Goal: Information Seeking & Learning: Compare options

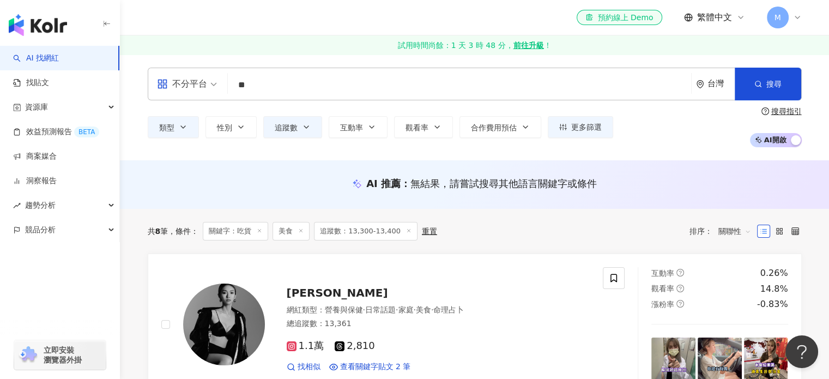
click at [150, 178] on div "AI 推薦 ： 無結果，請嘗試搜尋其他語言關鍵字或條件" at bounding box center [475, 184] width 654 height 14
click at [288, 128] on span "追蹤數" at bounding box center [286, 127] width 23 height 9
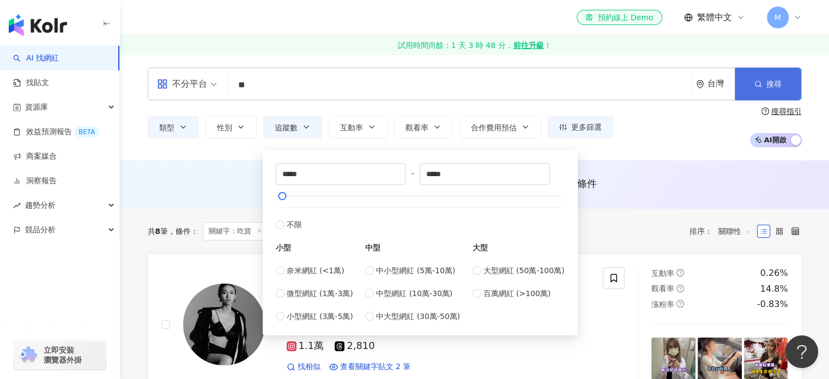
click at [752, 87] on button "搜尋" at bounding box center [768, 84] width 66 height 33
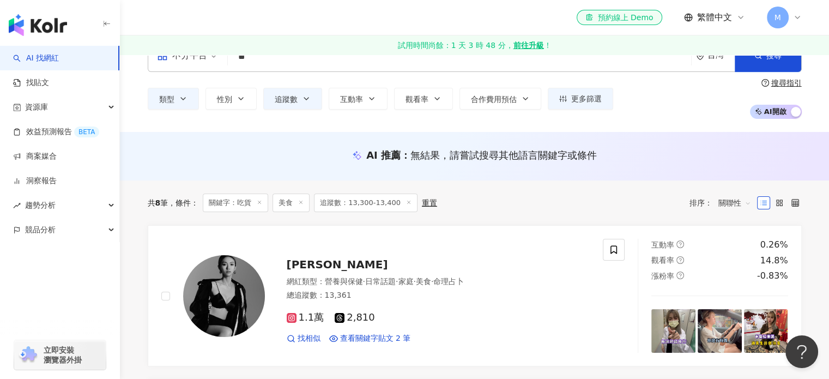
scroll to position [54, 0]
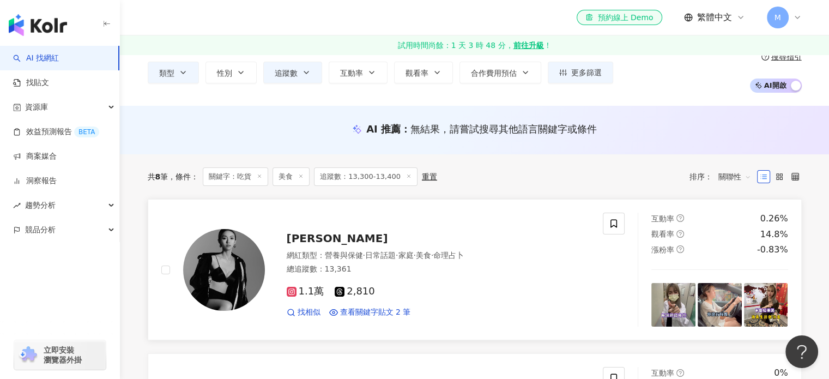
click at [320, 235] on span "Yuna 尤娜" at bounding box center [337, 238] width 101 height 13
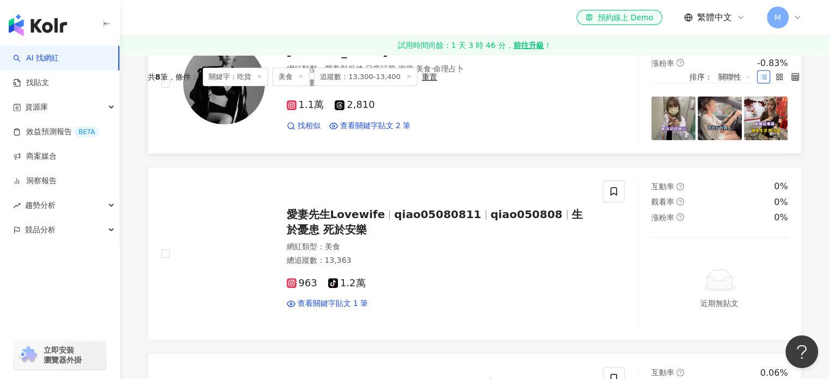
scroll to position [272, 0]
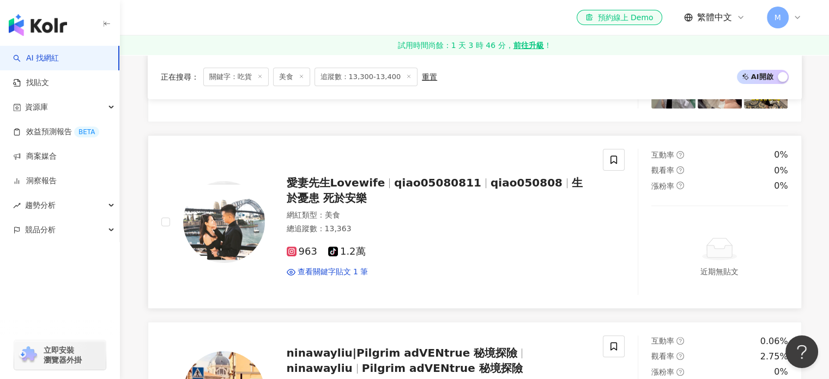
click at [306, 185] on span "愛妻先生Lovewife" at bounding box center [336, 182] width 99 height 13
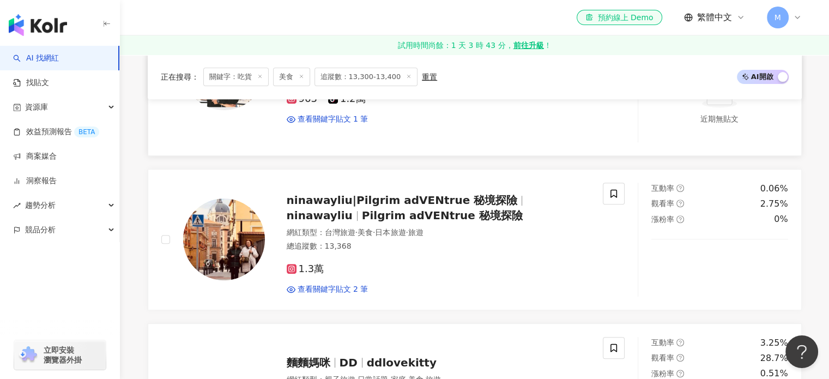
scroll to position [436, 0]
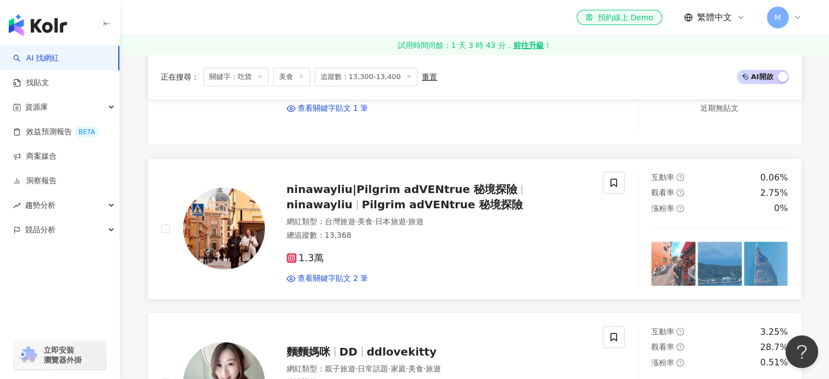
click at [347, 190] on span "ninawayliu|Pilgrim adVENtrue 秘境探險" at bounding box center [402, 189] width 231 height 13
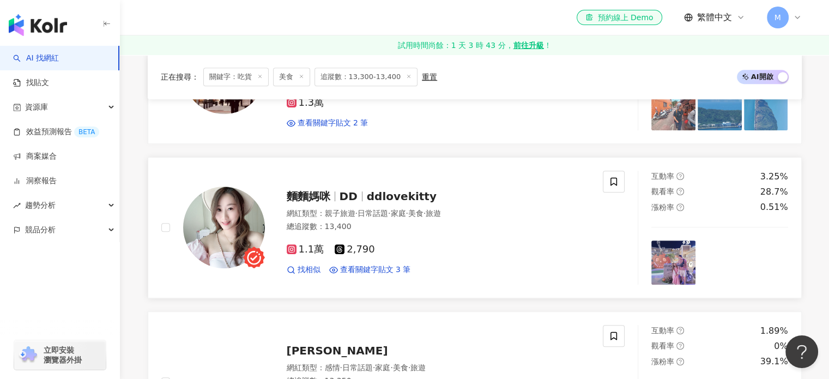
scroll to position [599, 0]
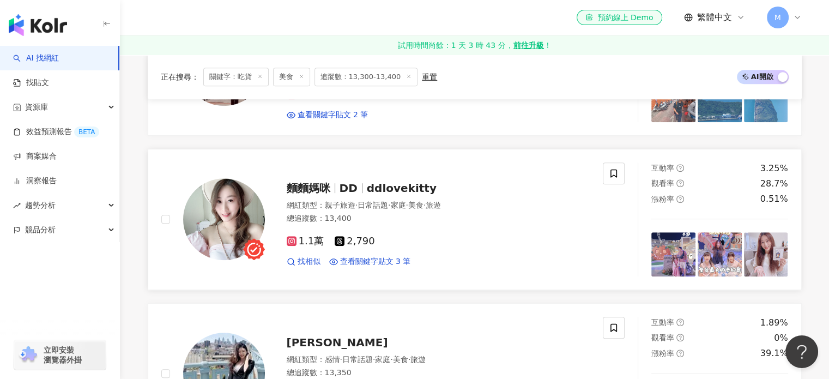
click at [301, 190] on span "麵麵媽咪" at bounding box center [309, 187] width 44 height 13
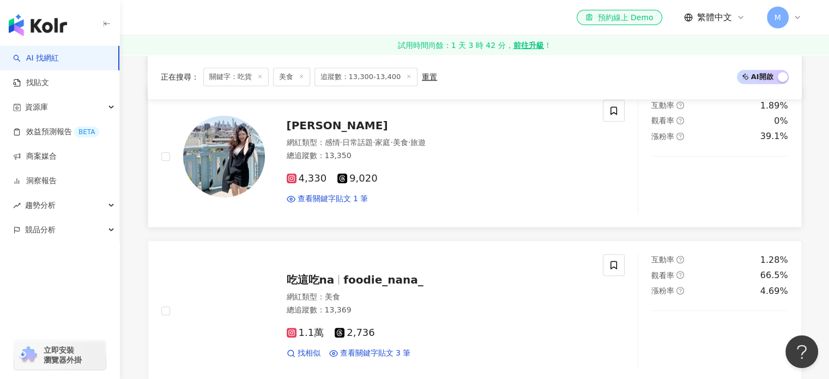
scroll to position [817, 0]
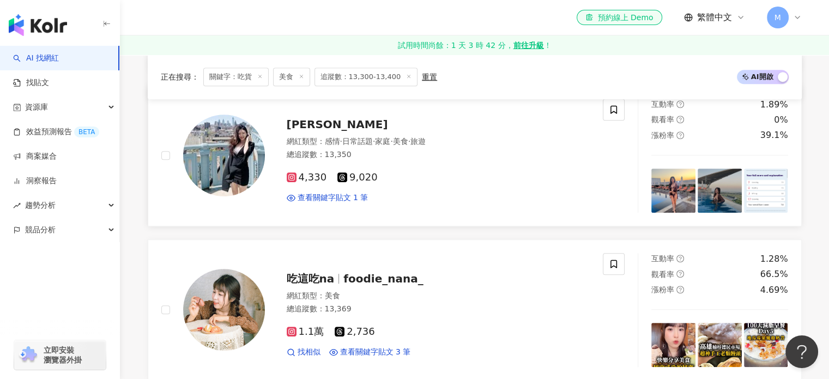
click at [318, 126] on span "Wan Ling Huang" at bounding box center [337, 124] width 101 height 13
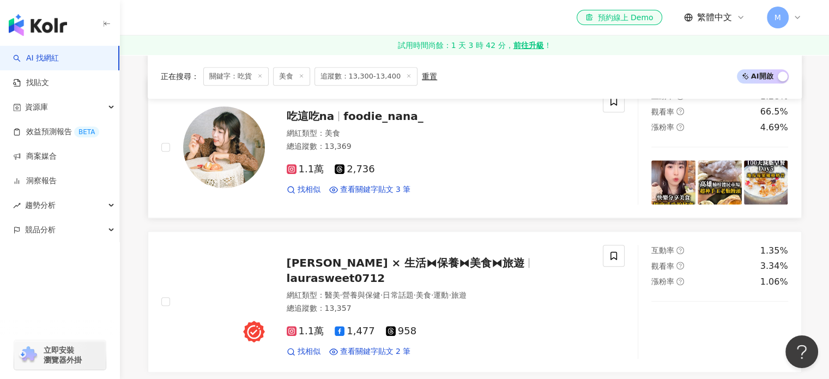
scroll to position [981, 0]
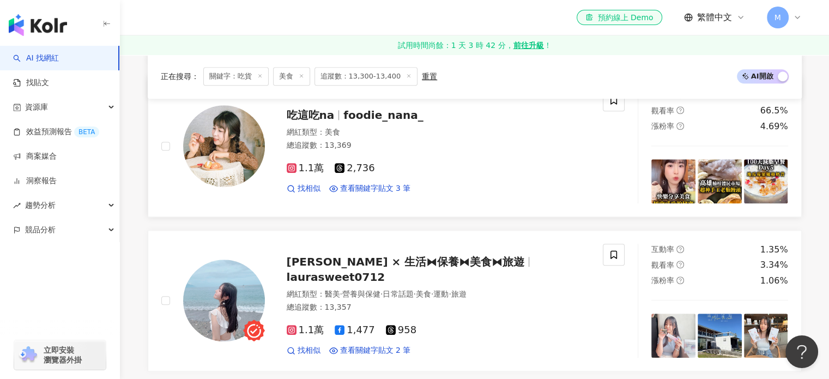
click at [311, 115] on span "吃這吃na" at bounding box center [311, 114] width 48 height 13
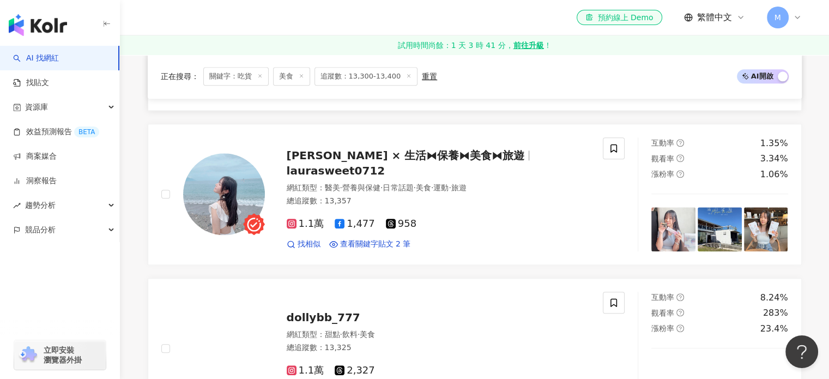
scroll to position [1090, 0]
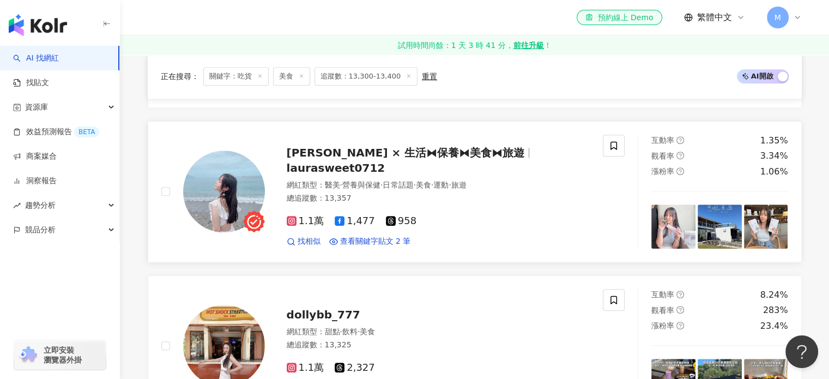
click at [320, 156] on span "Laura × 生活⧓保養⧓美食⧓旅遊" at bounding box center [406, 152] width 238 height 13
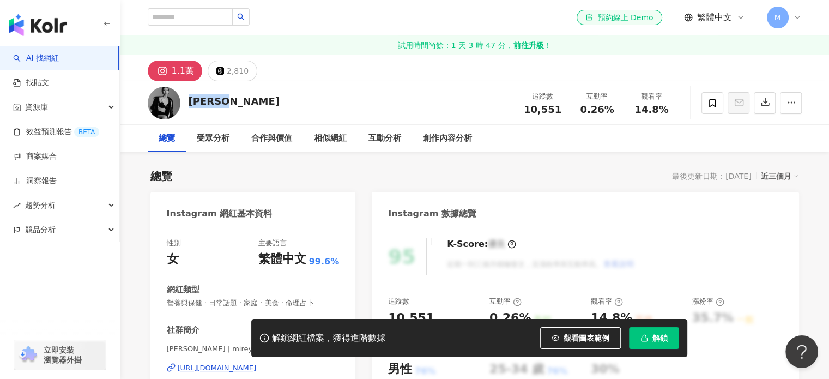
drag, startPoint x: 220, startPoint y: 101, endPoint x: 201, endPoint y: 100, distance: 19.6
click at [185, 100] on div "Yuna 尤娜 追蹤數 10,551 互動率 0.26% 觀看率 14.8%" at bounding box center [474, 102] width 697 height 43
drag, startPoint x: 238, startPoint y: 101, endPoint x: 185, endPoint y: 105, distance: 53.0
click at [185, 105] on div "Yuna 尤娜 追蹤數 10,551 互動率 0.26% 觀看率 14.8%" at bounding box center [474, 102] width 697 height 43
copy div "Yuna 尤娜"
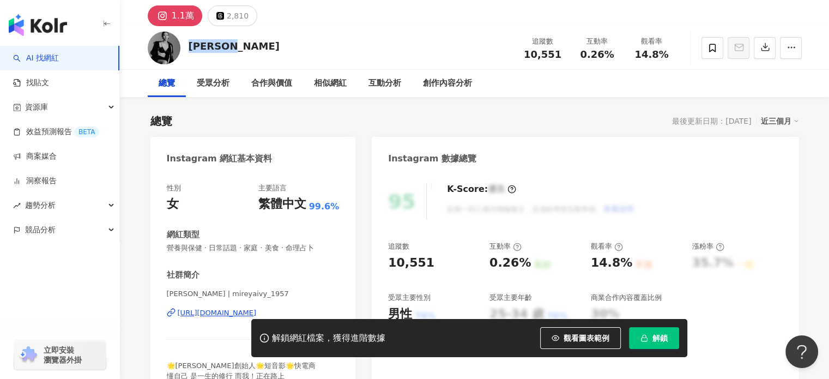
scroll to position [109, 0]
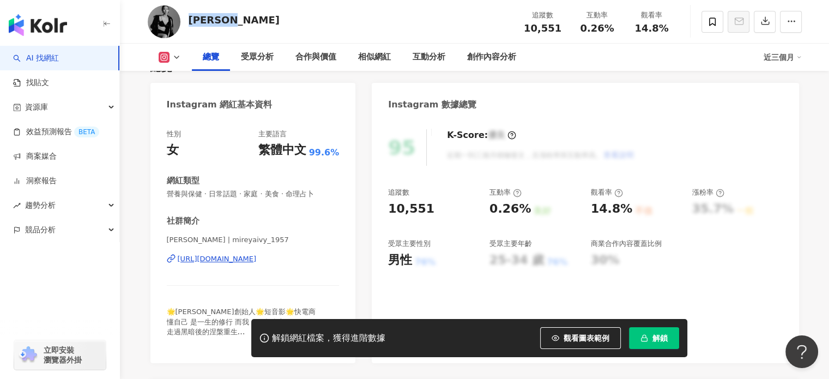
click at [233, 254] on div "https://www.instagram.com/mireyaivy_1957/" at bounding box center [217, 259] width 79 height 10
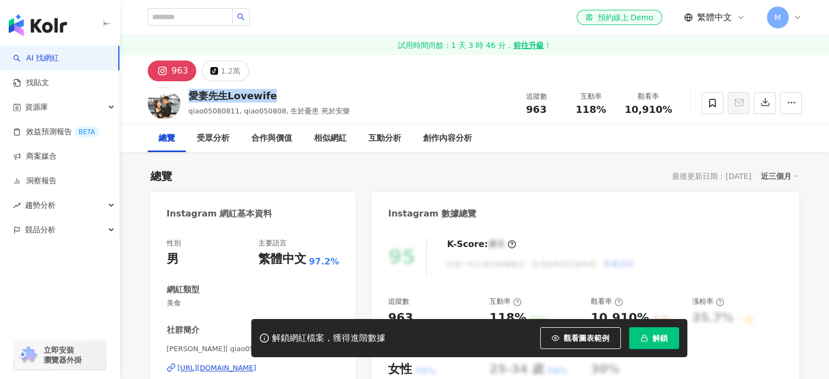
click at [272, 96] on div "愛妻先生Lovewife qiao05080811, qiao050808, 生於憂患 死於安樂 追蹤數 963 互動率 118% 觀看率 10,910%" at bounding box center [474, 102] width 697 height 43
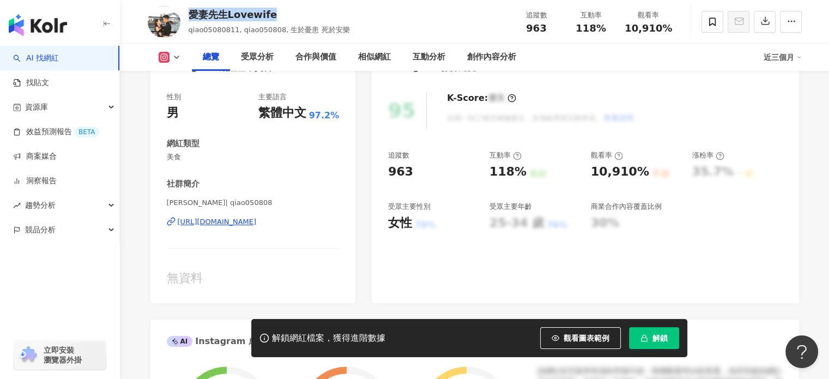
scroll to position [163, 0]
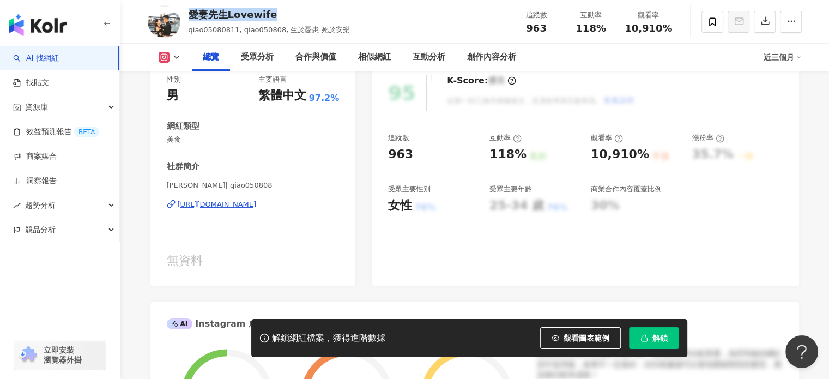
click at [257, 208] on div "https://www.instagram.com/qiao050808/" at bounding box center [217, 204] width 79 height 10
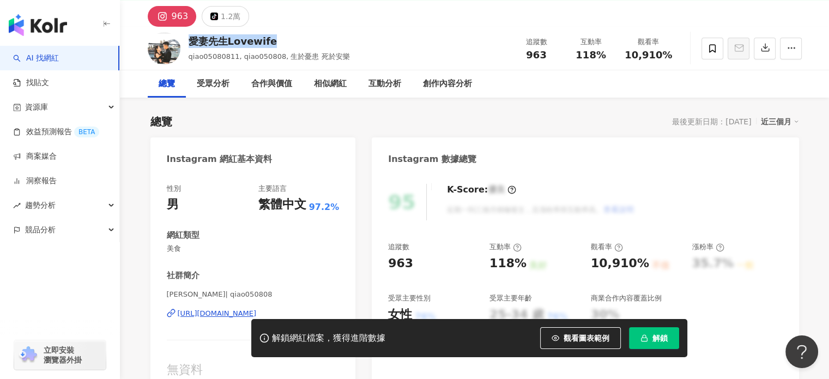
click at [663, 336] on span "解鎖" at bounding box center [659, 337] width 15 height 9
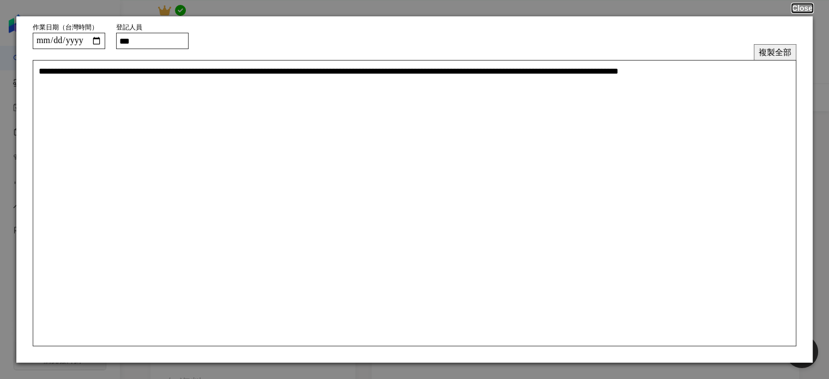
click at [806, 11] on button "Close" at bounding box center [802, 8] width 21 height 9
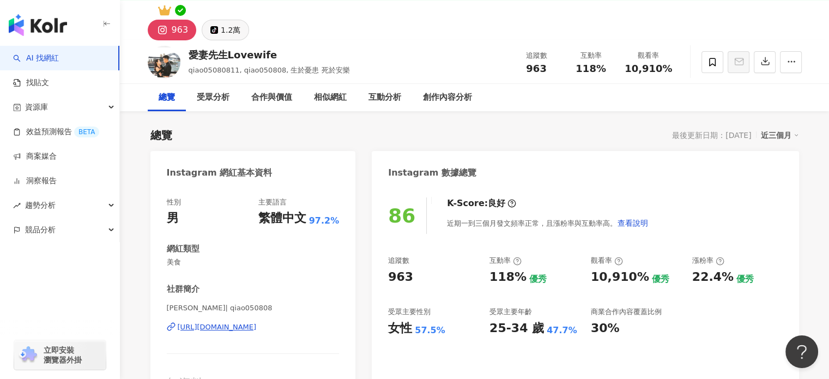
click at [213, 31] on icon at bounding box center [215, 29] width 4 height 5
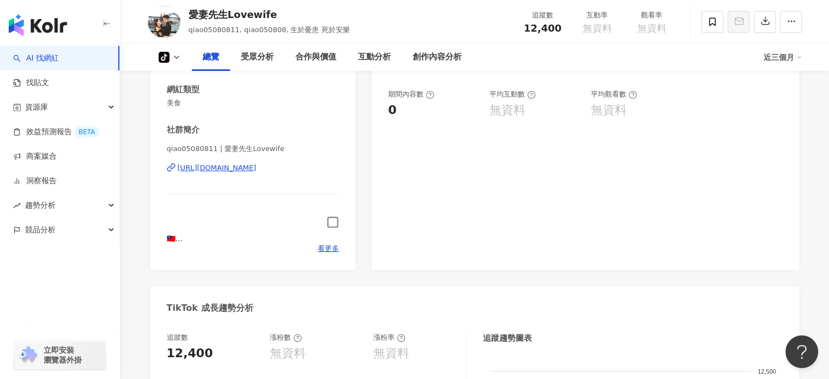
scroll to position [218, 0]
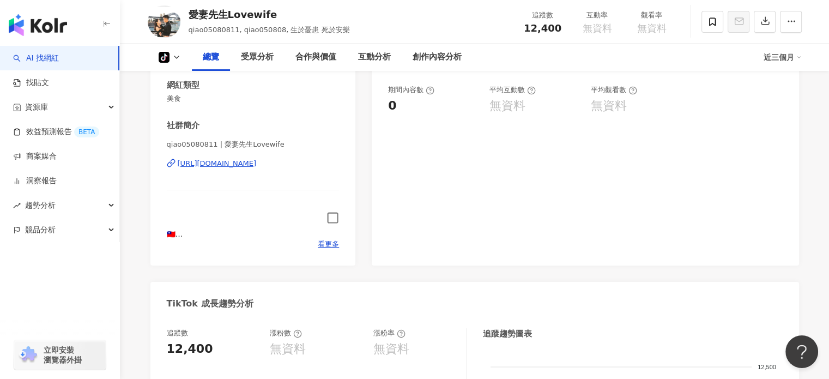
click at [329, 217] on icon "button" at bounding box center [332, 217] width 13 height 13
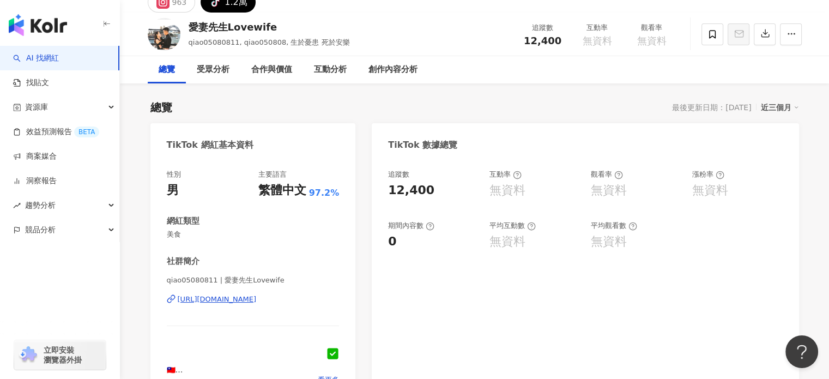
scroll to position [0, 0]
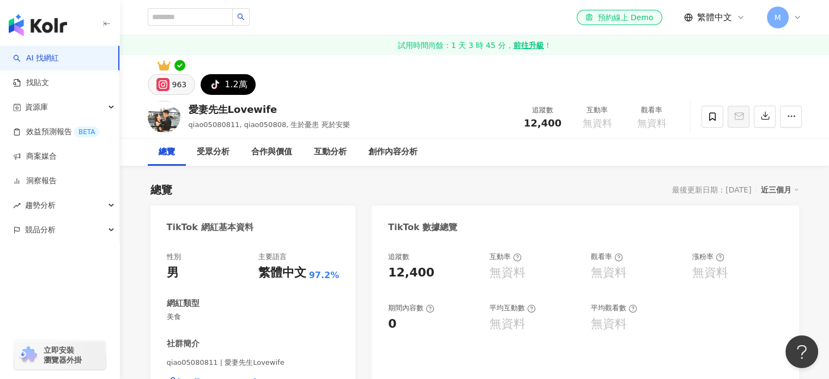
click at [181, 82] on div "963" at bounding box center [179, 84] width 15 height 15
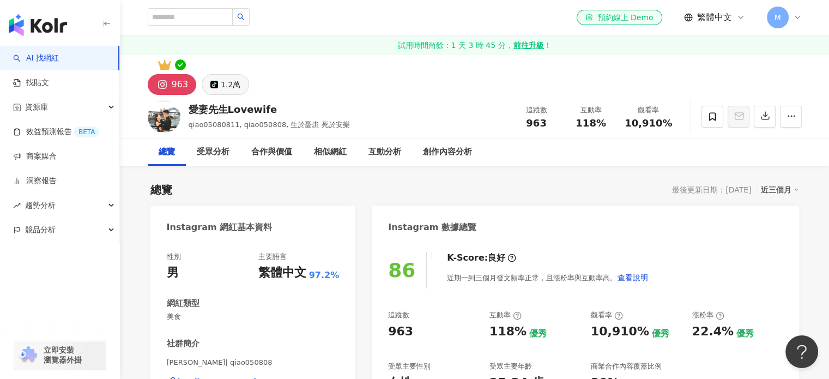
click at [217, 84] on button "tiktok-icon 1.2萬" at bounding box center [225, 84] width 47 height 21
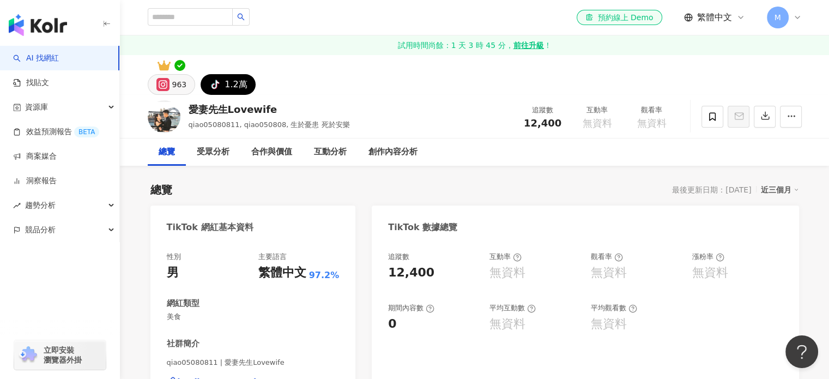
click at [177, 93] on button "963" at bounding box center [172, 84] width 48 height 21
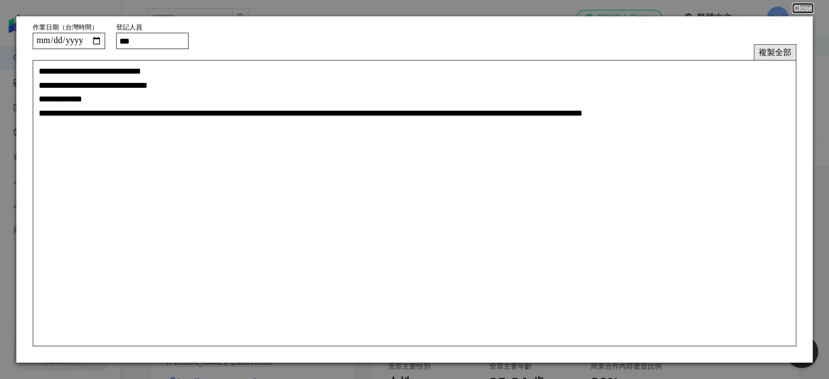
click at [761, 52] on button "複製全部" at bounding box center [775, 52] width 43 height 16
click at [798, 9] on button "Close" at bounding box center [802, 8] width 21 height 9
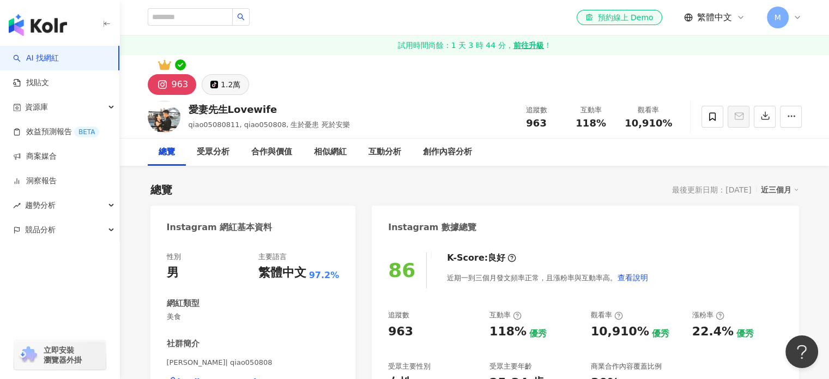
click at [221, 78] on div "1.2萬" at bounding box center [231, 84] width 20 height 15
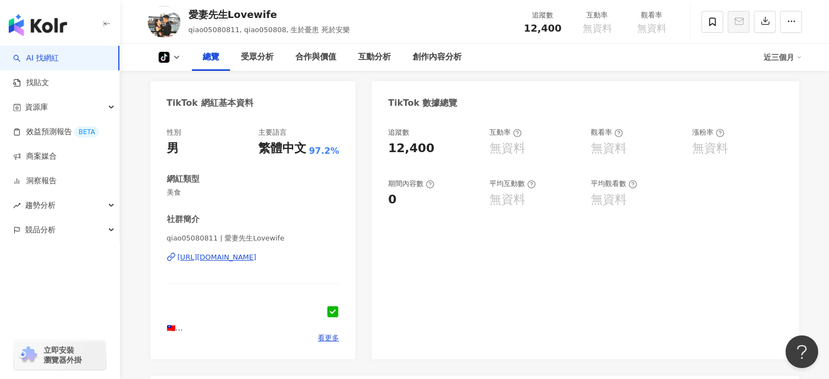
scroll to position [218, 0]
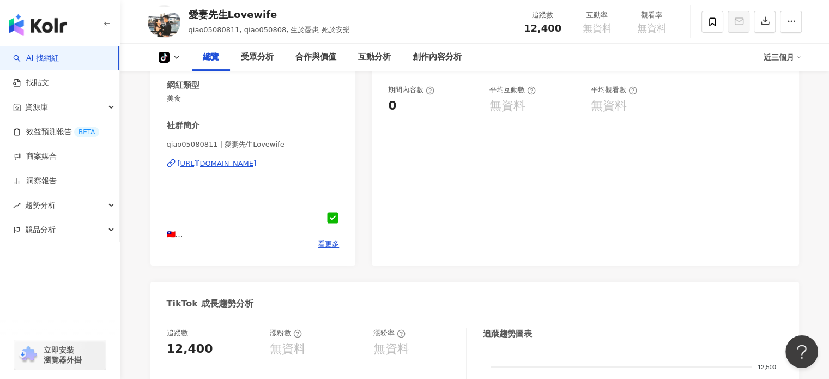
click at [247, 160] on div "https://www.tiktok.com/@qiao05080811" at bounding box center [217, 164] width 79 height 10
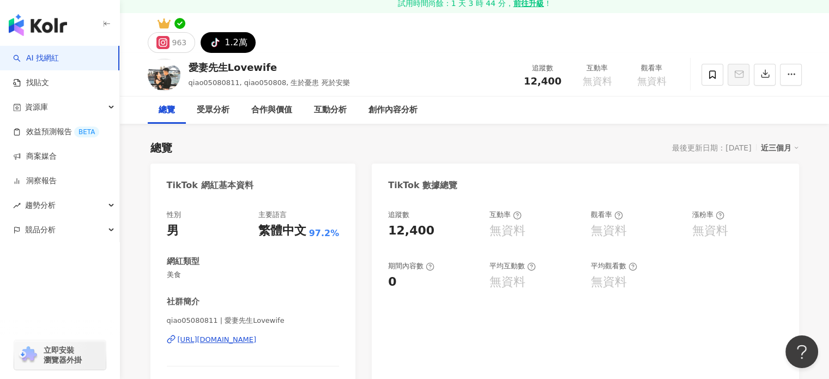
scroll to position [0, 0]
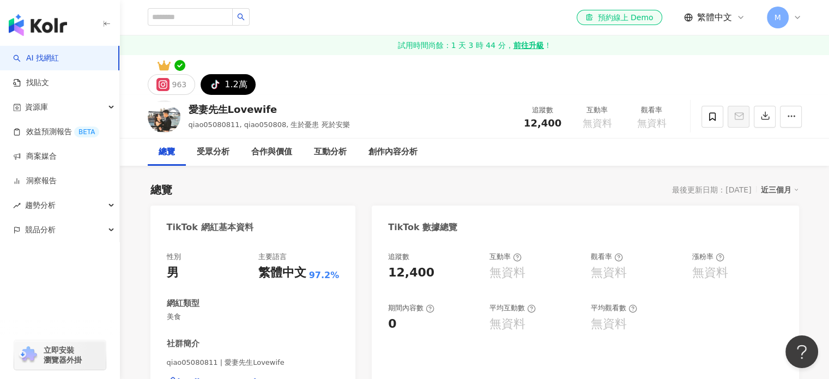
click at [242, 96] on div "愛妻先生Lovewife qiao05080811, qiao050808, 生於憂患 死於安樂 追蹤數 12,400 互動率 無資料 觀看率 無資料" at bounding box center [474, 116] width 697 height 43
click at [234, 89] on div "1.2萬" at bounding box center [236, 84] width 22 height 15
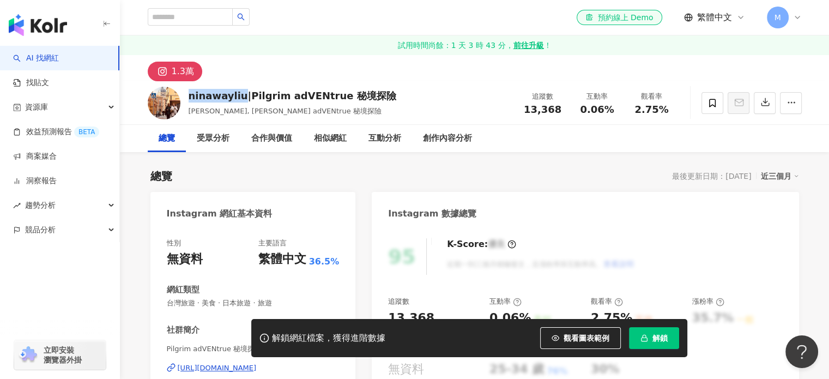
drag, startPoint x: 225, startPoint y: 95, endPoint x: 239, endPoint y: 94, distance: 14.8
click at [239, 94] on div "ninawayliu|Pilgrim adVENtrue 秘境探險 ninawayliu, Pilgrim adVENtrue 秘境探險 追蹤數 13,368…" at bounding box center [474, 102] width 697 height 43
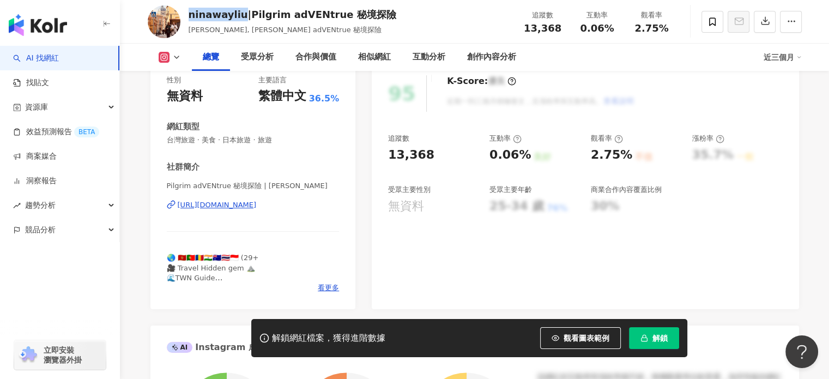
scroll to position [163, 0]
click at [257, 202] on div "https://www.instagram.com/ninawayliu" at bounding box center [217, 204] width 79 height 10
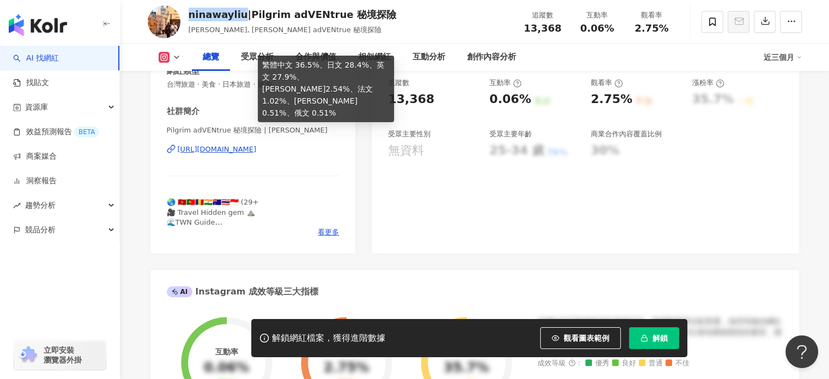
scroll to position [272, 0]
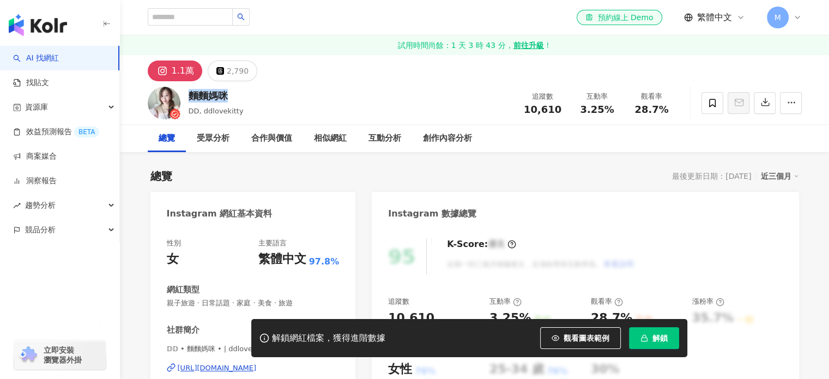
drag, startPoint x: 250, startPoint y: 102, endPoint x: 187, endPoint y: 95, distance: 63.5
click at [187, 95] on div "麵麵媽咪 DD, ddlovekitty 追蹤數 10,610 互動率 3.25% 觀看率 28.7%" at bounding box center [474, 102] width 697 height 43
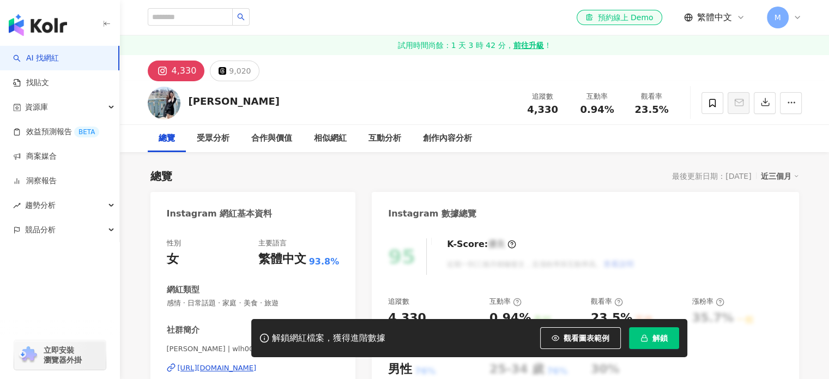
drag, startPoint x: 250, startPoint y: 102, endPoint x: 189, endPoint y: 96, distance: 61.3
click at [189, 96] on div "[PERSON_NAME]" at bounding box center [234, 101] width 91 height 14
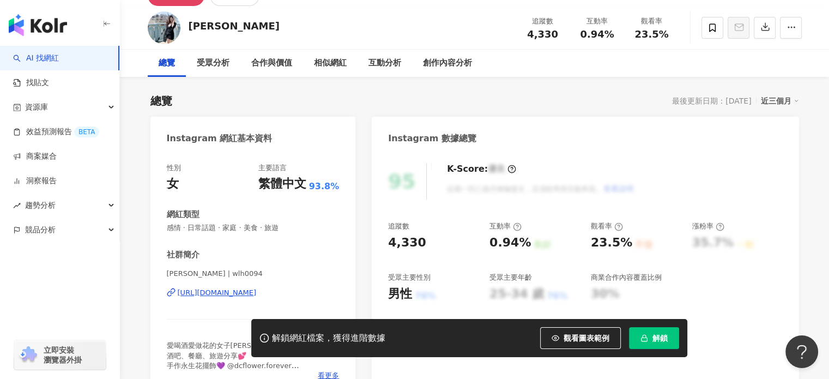
scroll to position [109, 0]
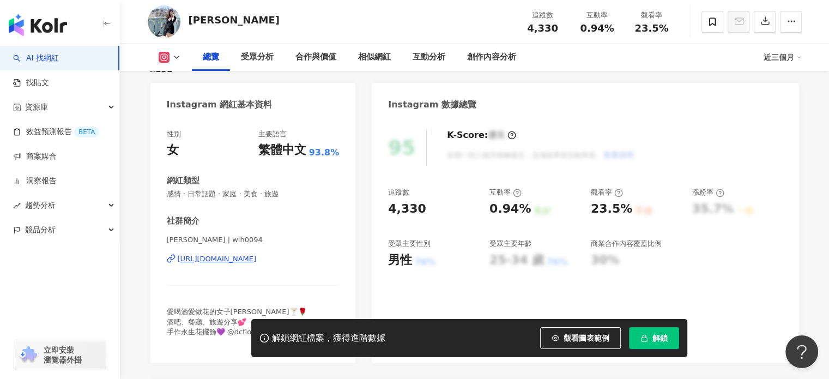
click at [257, 261] on div "https://www.instagram.com/wlh0094/" at bounding box center [217, 259] width 79 height 10
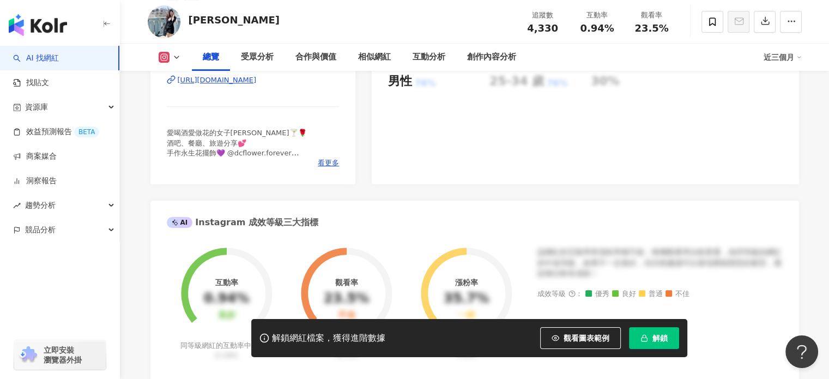
scroll to position [327, 0]
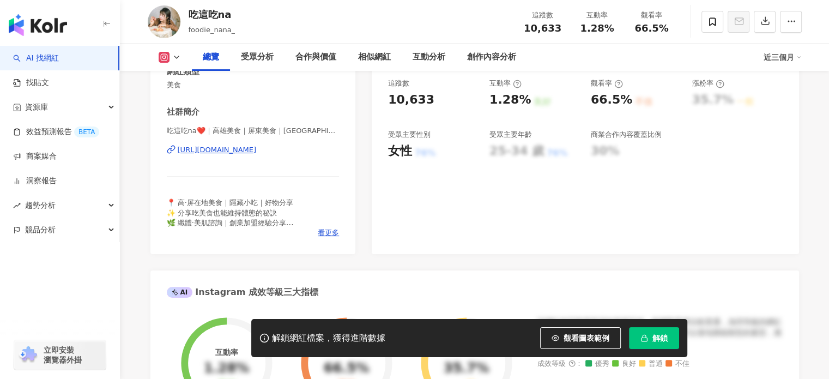
scroll to position [54, 0]
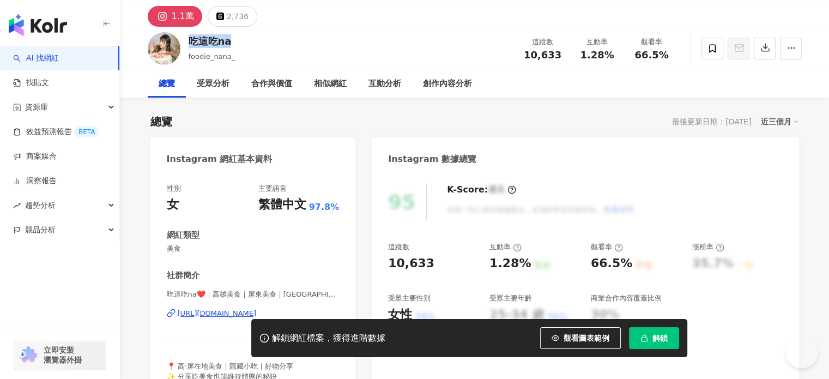
drag, startPoint x: 223, startPoint y: 41, endPoint x: 186, endPoint y: 41, distance: 36.5
click at [186, 41] on div "吃這吃na foodie_nana_ 追蹤數 10,633 互動率 1.28% 觀看率 66.5%" at bounding box center [474, 48] width 697 height 43
click at [310, 152] on div "Instagram 網紅基本資料" at bounding box center [252, 154] width 205 height 35
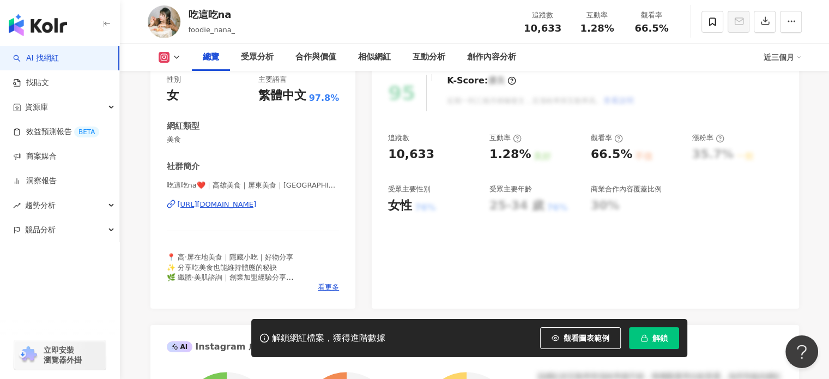
click at [244, 203] on div "https://www.instagram.com/foodie_nana_/" at bounding box center [217, 204] width 79 height 10
click at [642, 338] on icon "button" at bounding box center [644, 338] width 8 height 8
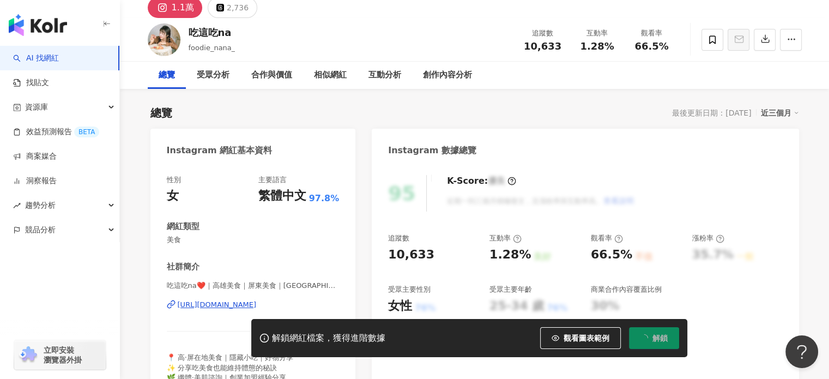
scroll to position [0, 0]
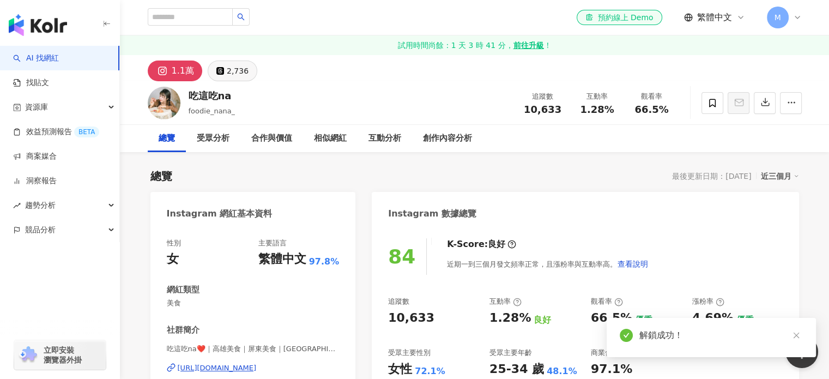
click at [228, 70] on div "2,736" at bounding box center [238, 70] width 22 height 15
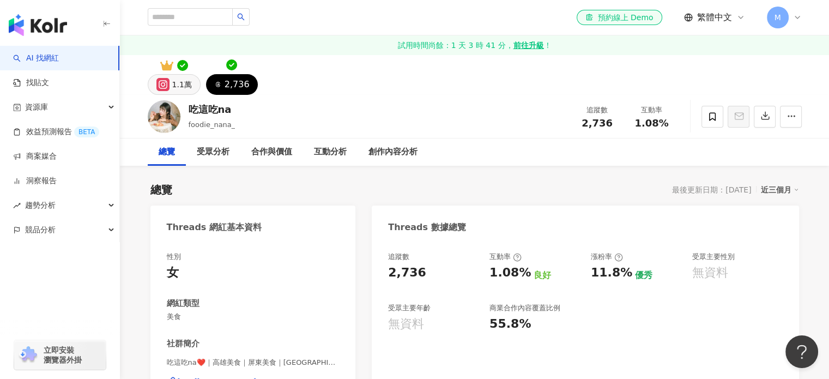
click at [178, 82] on div "1.1萬" at bounding box center [182, 84] width 20 height 15
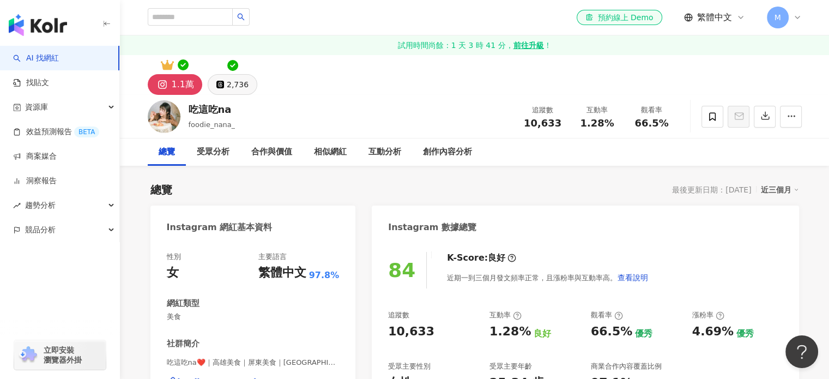
scroll to position [218, 0]
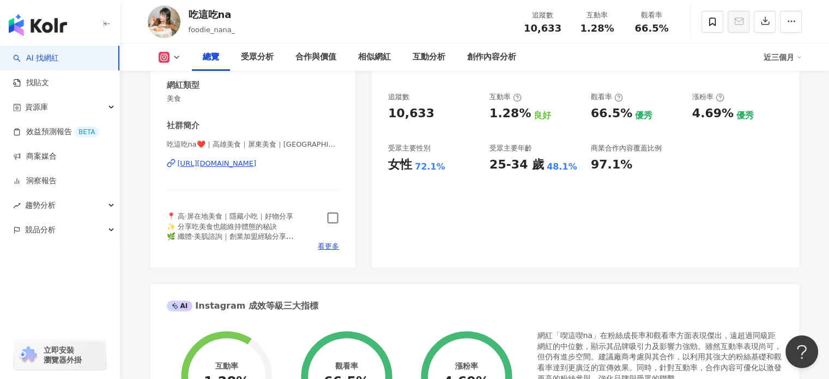
click at [332, 215] on icon "button" at bounding box center [332, 217] width 13 height 13
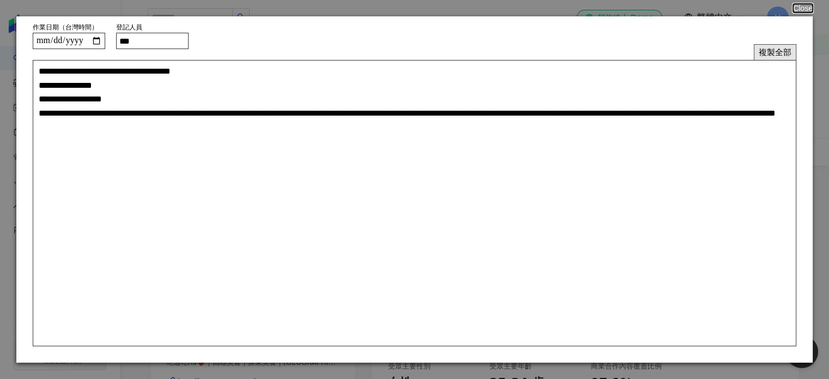
click at [774, 56] on button "複製全部" at bounding box center [775, 52] width 43 height 16
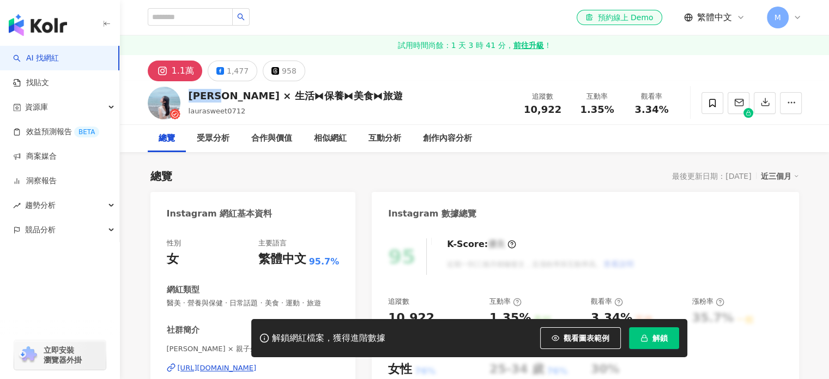
drag, startPoint x: 187, startPoint y: 98, endPoint x: 206, endPoint y: 98, distance: 18.5
click at [216, 98] on div "Laura × 生活⧓保養⧓美食⧓旅遊" at bounding box center [296, 96] width 214 height 14
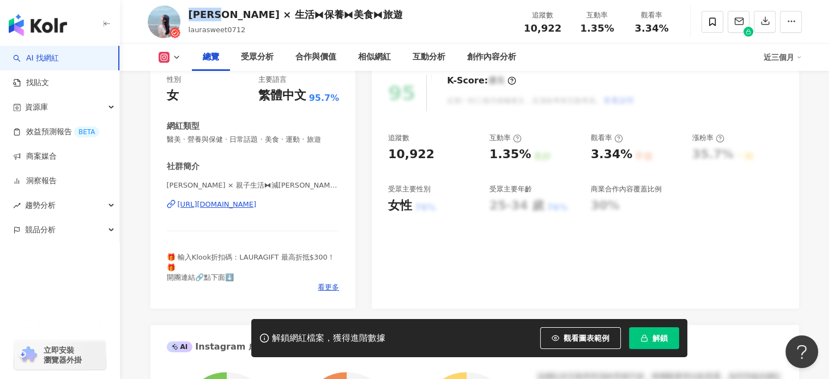
click at [257, 204] on div "https://www.instagram.com/laurasweet0712/" at bounding box center [217, 204] width 79 height 10
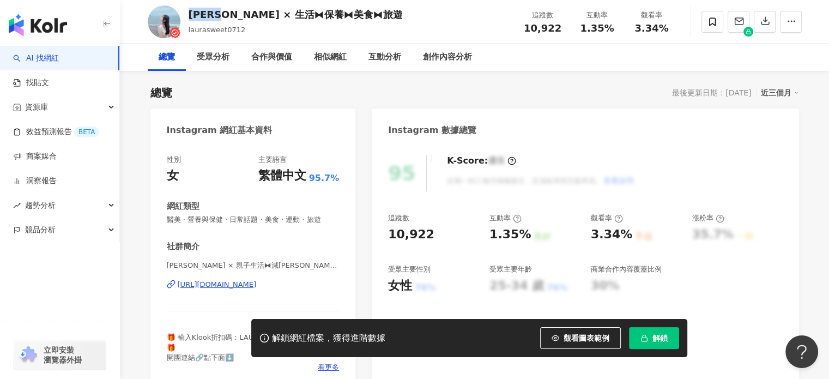
scroll to position [54, 0]
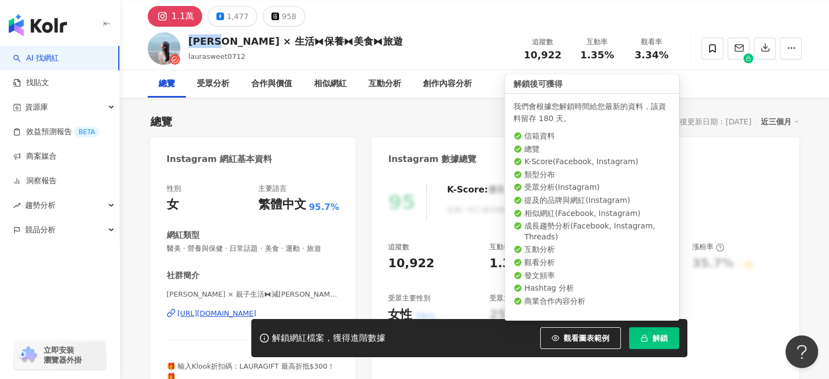
click at [666, 336] on span "解鎖" at bounding box center [659, 337] width 15 height 9
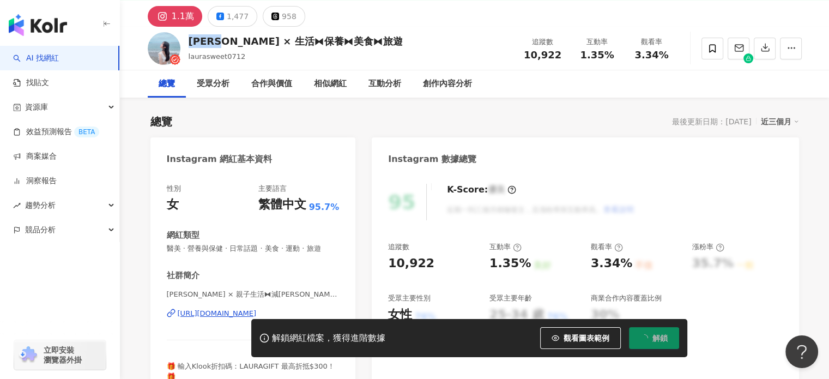
scroll to position [0, 0]
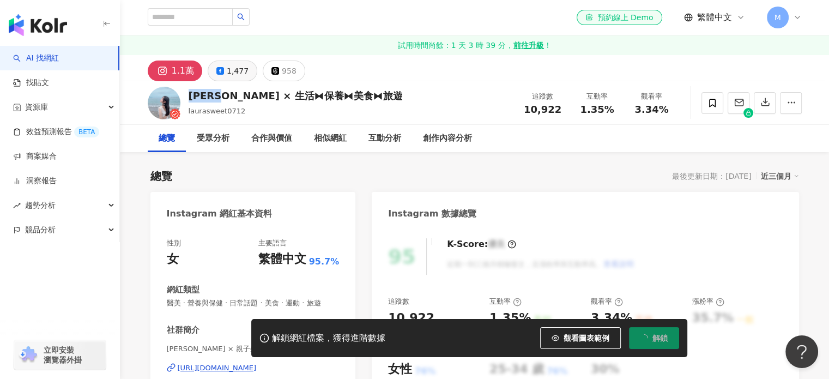
click at [227, 76] on div "1,477" at bounding box center [238, 70] width 22 height 15
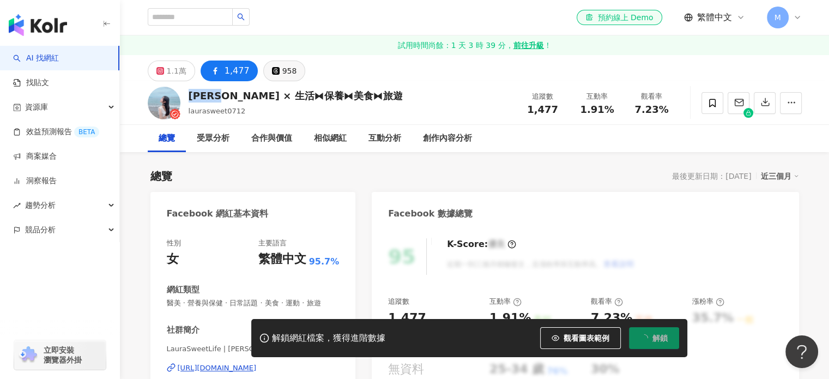
click at [179, 71] on div "1.1萬" at bounding box center [177, 70] width 20 height 15
click at [275, 71] on button "958" at bounding box center [284, 70] width 43 height 21
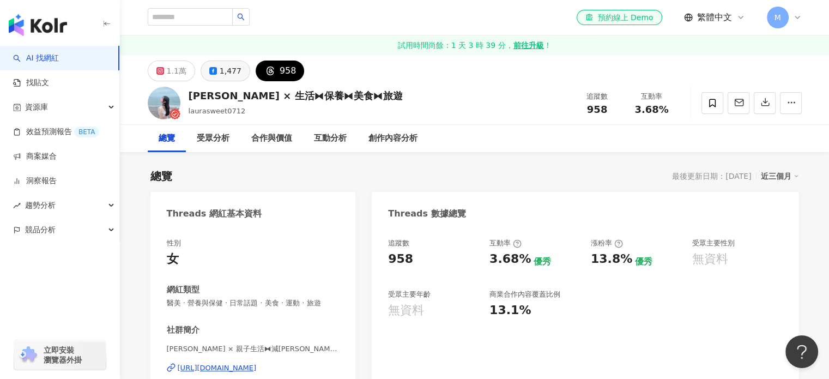
click at [223, 71] on div "1,477" at bounding box center [231, 70] width 22 height 15
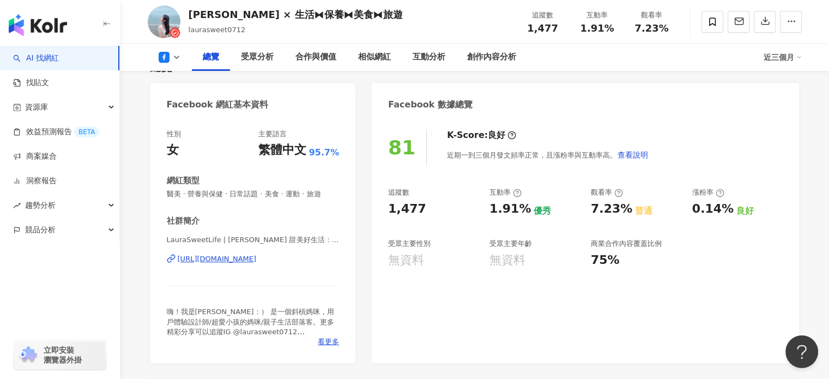
scroll to position [122, 0]
click at [257, 259] on div "[URL][DOMAIN_NAME]" at bounding box center [217, 259] width 79 height 10
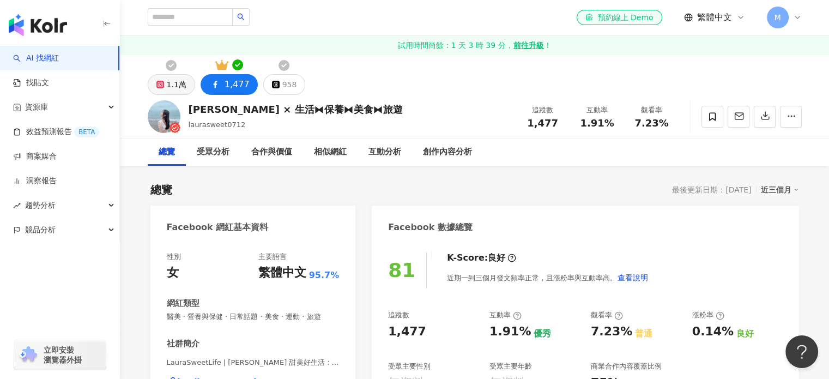
click at [174, 79] on div "1.1萬" at bounding box center [177, 84] width 20 height 15
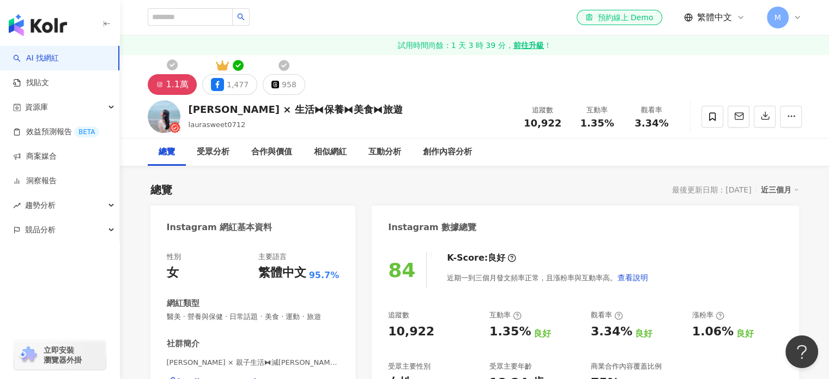
scroll to position [163, 0]
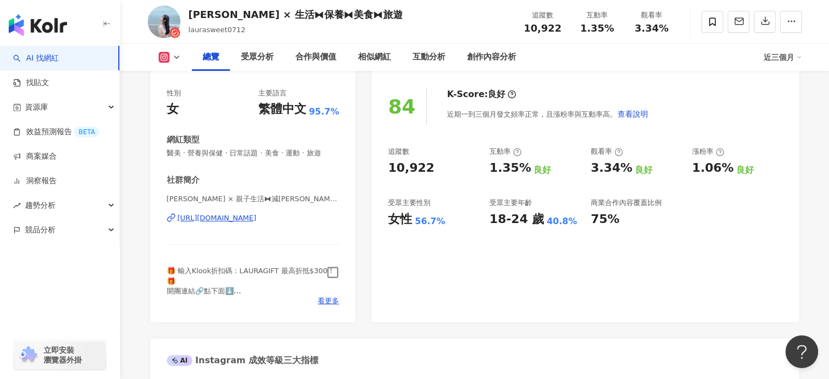
click at [333, 271] on icon "button" at bounding box center [332, 272] width 13 height 13
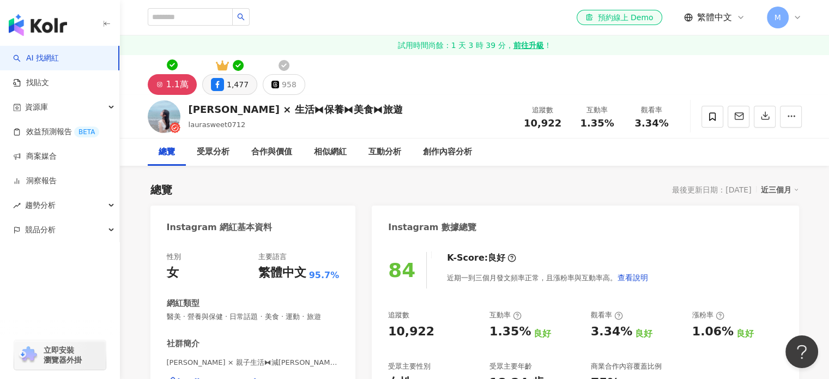
click at [233, 87] on div "1,477" at bounding box center [238, 84] width 22 height 15
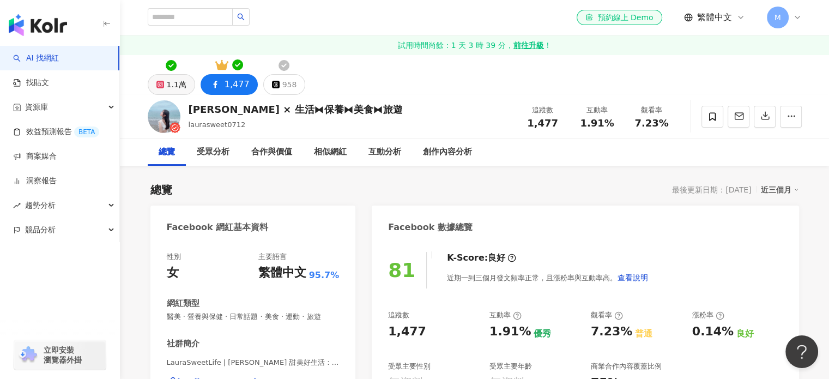
click at [173, 89] on div "1.1萬" at bounding box center [177, 84] width 20 height 15
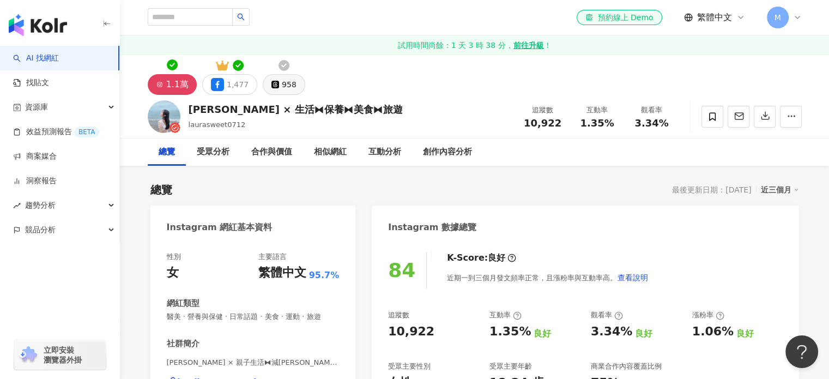
click at [276, 87] on button "958" at bounding box center [284, 84] width 43 height 21
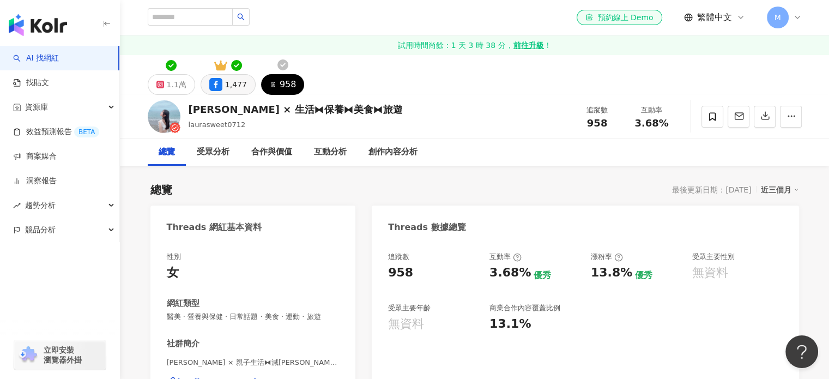
click at [227, 87] on div "1,477" at bounding box center [236, 84] width 22 height 15
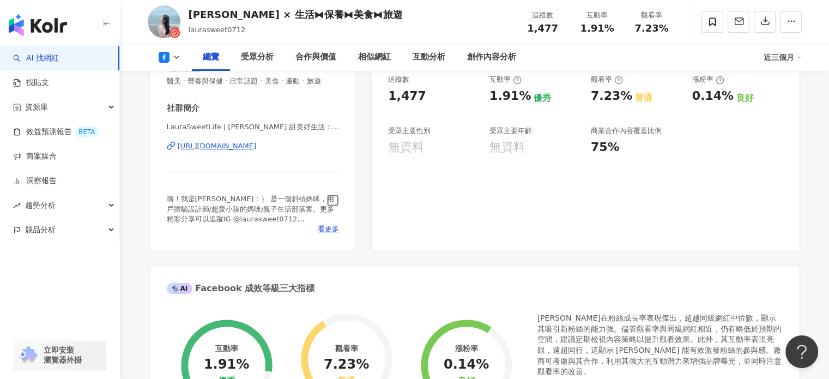
scroll to position [109, 0]
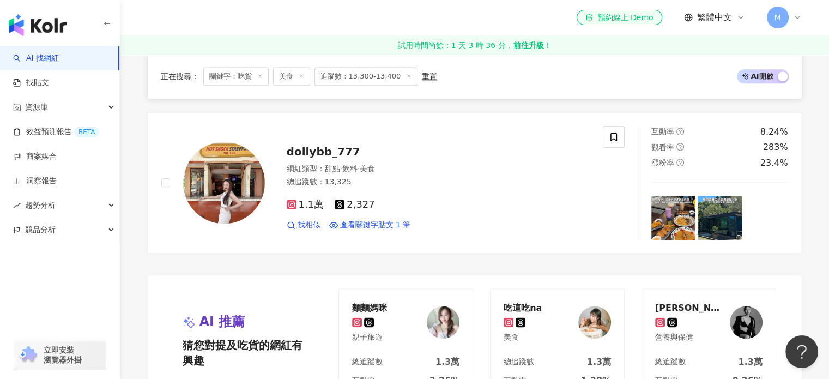
scroll to position [1253, 0]
click at [310, 148] on span "dollybb_777" at bounding box center [324, 150] width 74 height 13
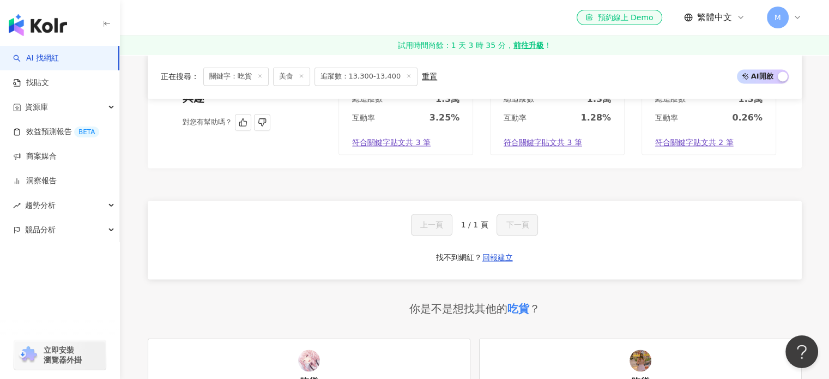
scroll to position [1580, 0]
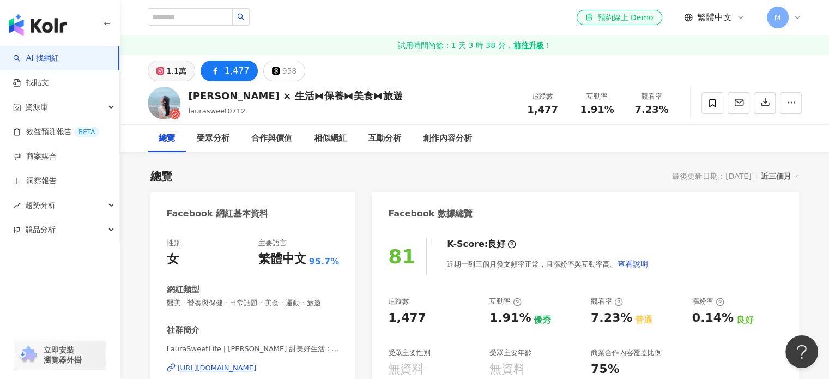
click at [193, 69] on div "1.1萬 1,477 958" at bounding box center [227, 70] width 158 height 21
click at [174, 71] on div "1.1萬" at bounding box center [177, 70] width 20 height 15
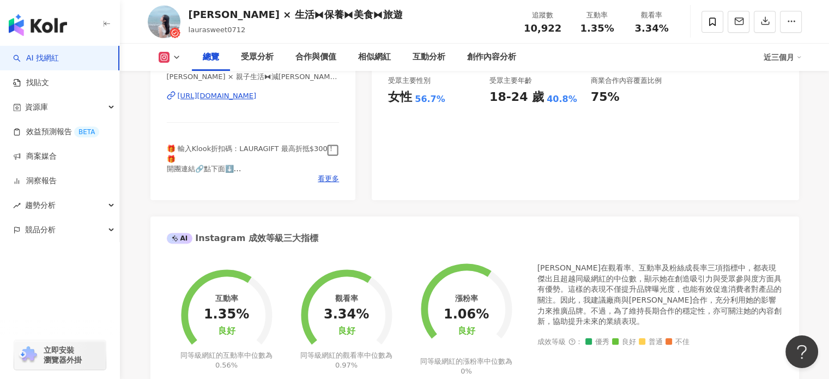
scroll to position [68, 0]
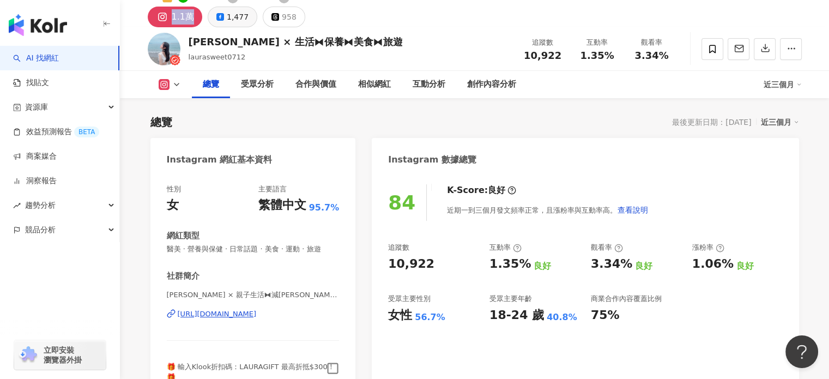
click at [236, 21] on div "1,477" at bounding box center [238, 16] width 22 height 15
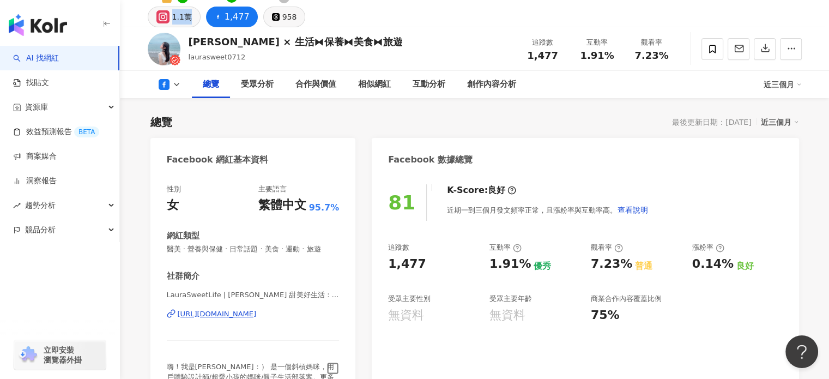
click at [290, 22] on div "958" at bounding box center [289, 16] width 15 height 15
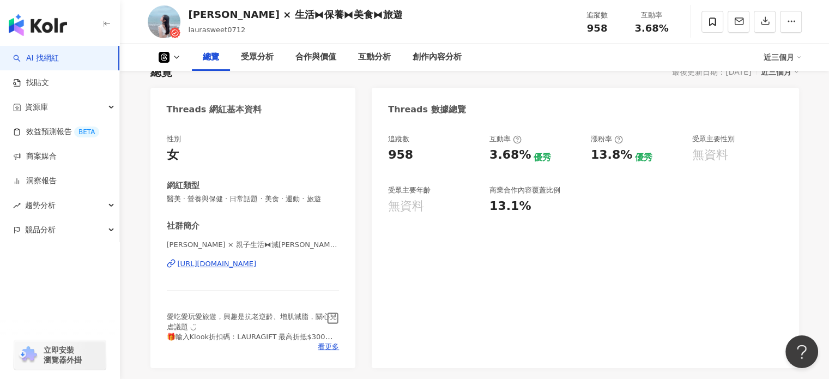
scroll to position [177, 0]
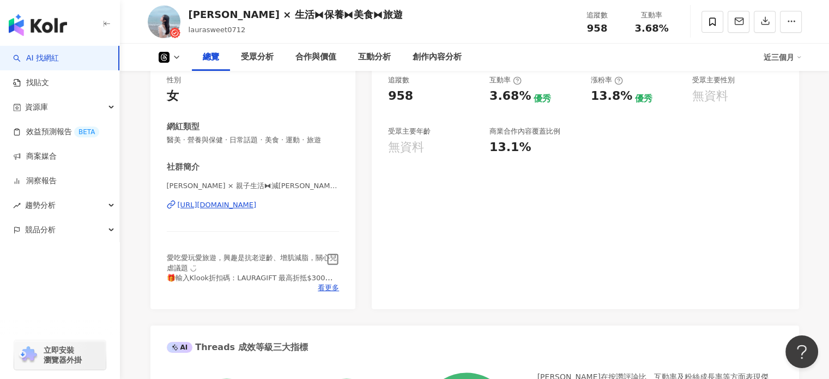
click at [335, 257] on icon "button" at bounding box center [332, 259] width 13 height 13
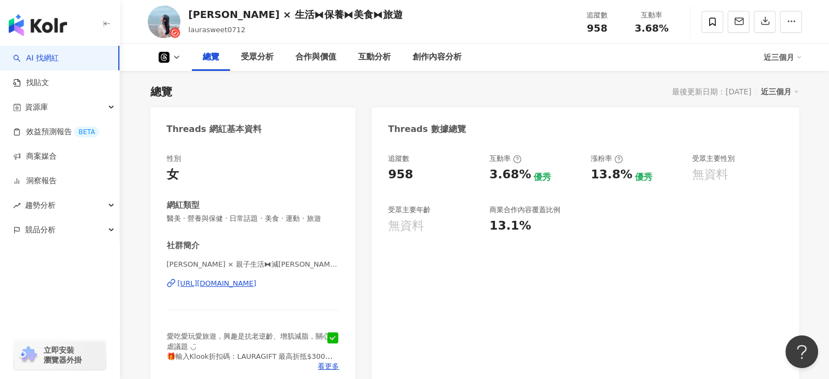
scroll to position [0, 0]
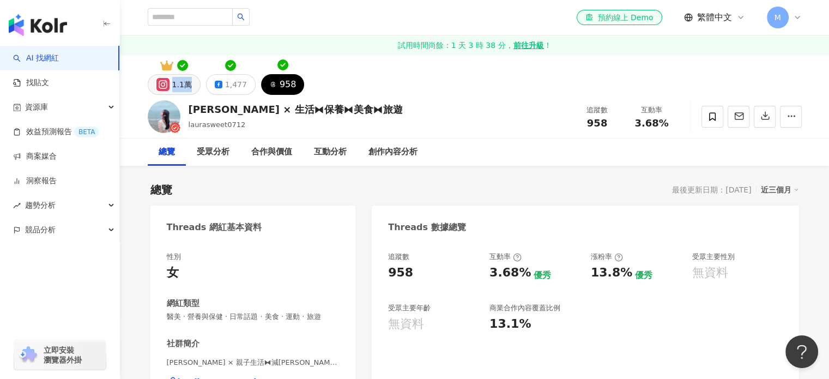
click at [187, 87] on div "1.1萬" at bounding box center [182, 84] width 20 height 15
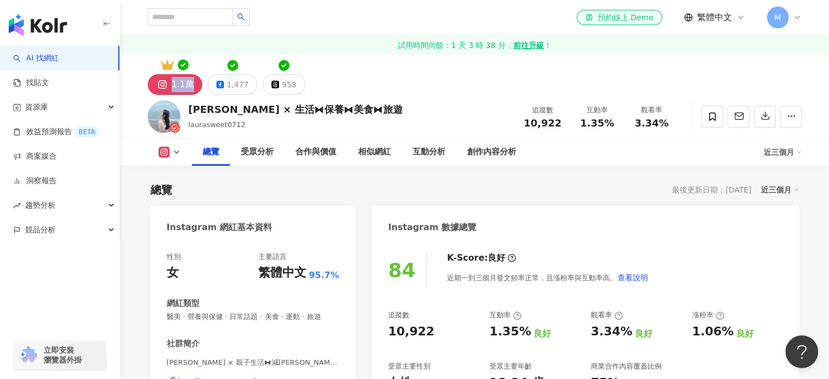
scroll to position [163, 0]
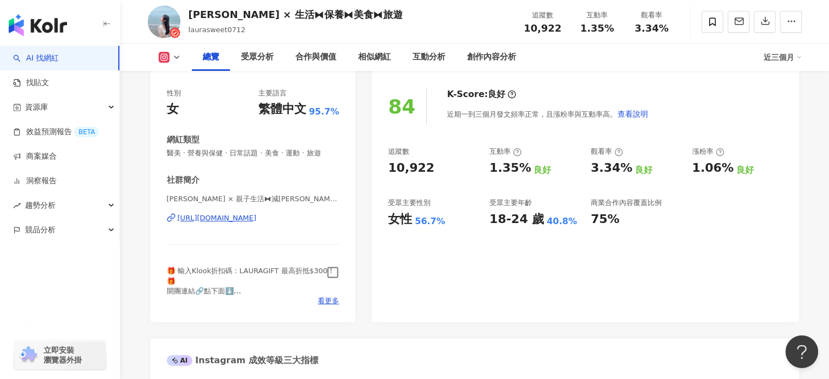
click at [328, 271] on icon "button" at bounding box center [332, 272] width 11 height 11
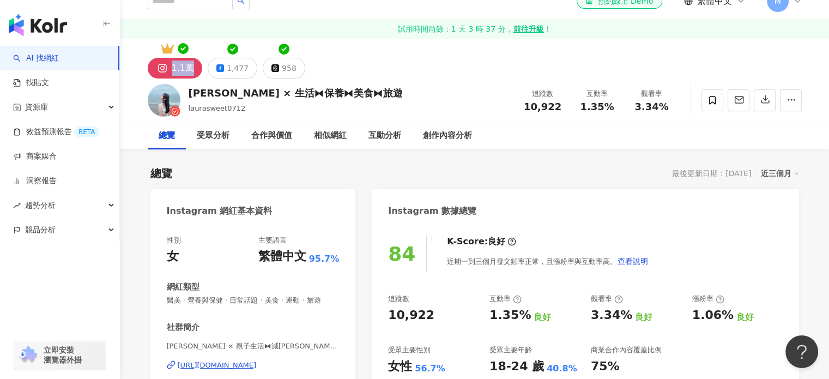
scroll to position [0, 0]
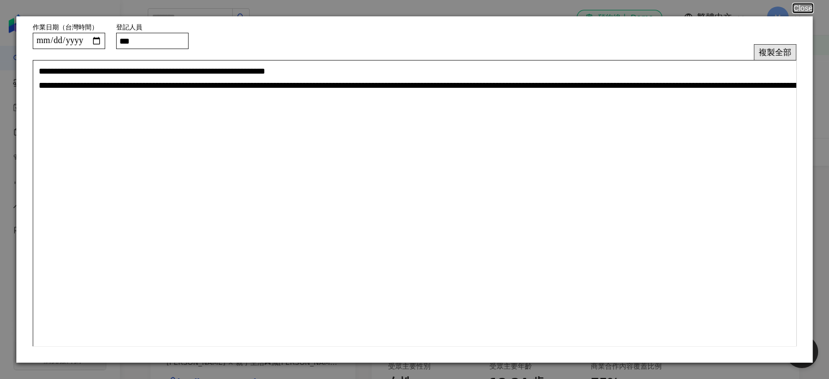
click at [785, 50] on button "複製全部" at bounding box center [775, 52] width 43 height 16
click at [774, 53] on button "複製全部" at bounding box center [775, 52] width 43 height 16
click at [798, 8] on button "Close" at bounding box center [802, 8] width 21 height 9
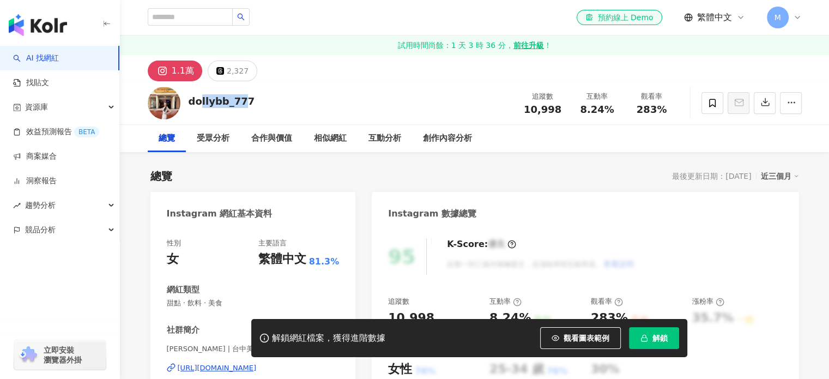
drag, startPoint x: 244, startPoint y: 104, endPoint x: 257, endPoint y: 107, distance: 13.0
click at [203, 105] on div "dollybb_777" at bounding box center [222, 101] width 66 height 14
drag, startPoint x: 257, startPoint y: 107, endPoint x: 189, endPoint y: 104, distance: 68.2
click at [189, 104] on div "dollybb_777 追蹤數 10,998 互動率 8.24% 觀看率 283%" at bounding box center [474, 102] width 697 height 43
copy div "dollybb_777"
